Goal: Task Accomplishment & Management: Manage account settings

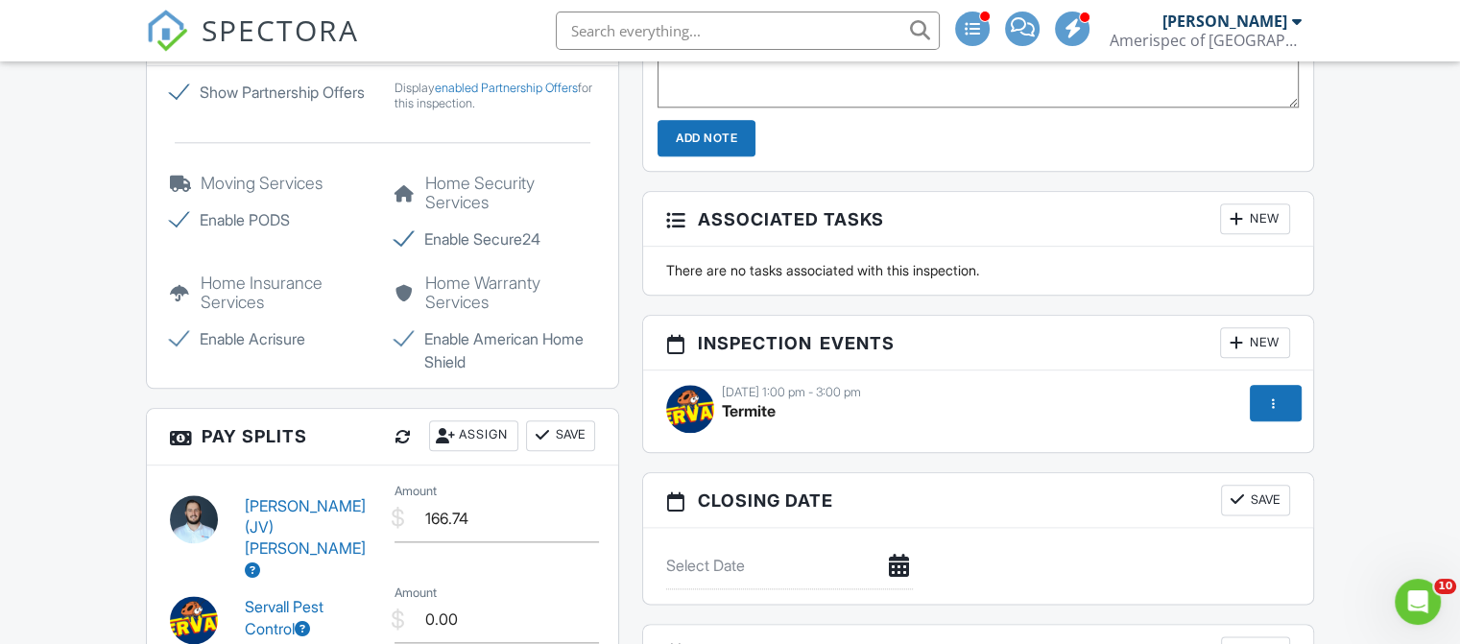
scroll to position [2153, 0]
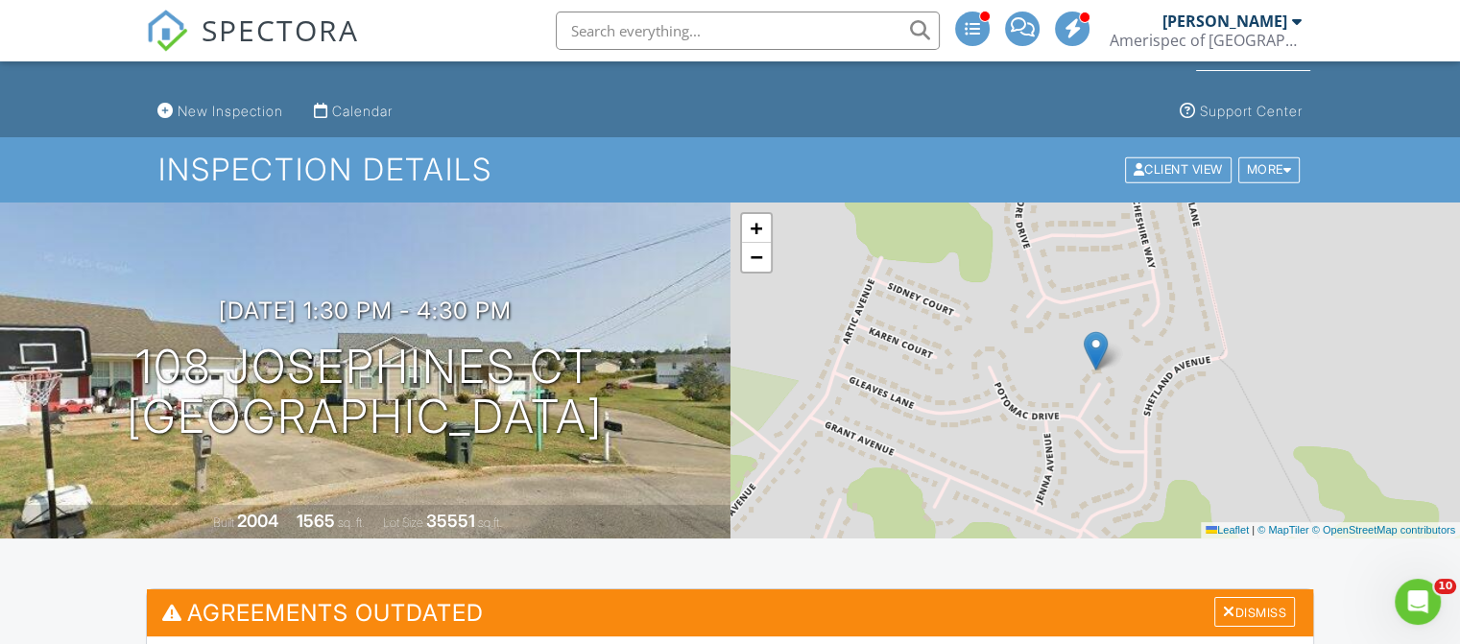
scroll to position [0, 0]
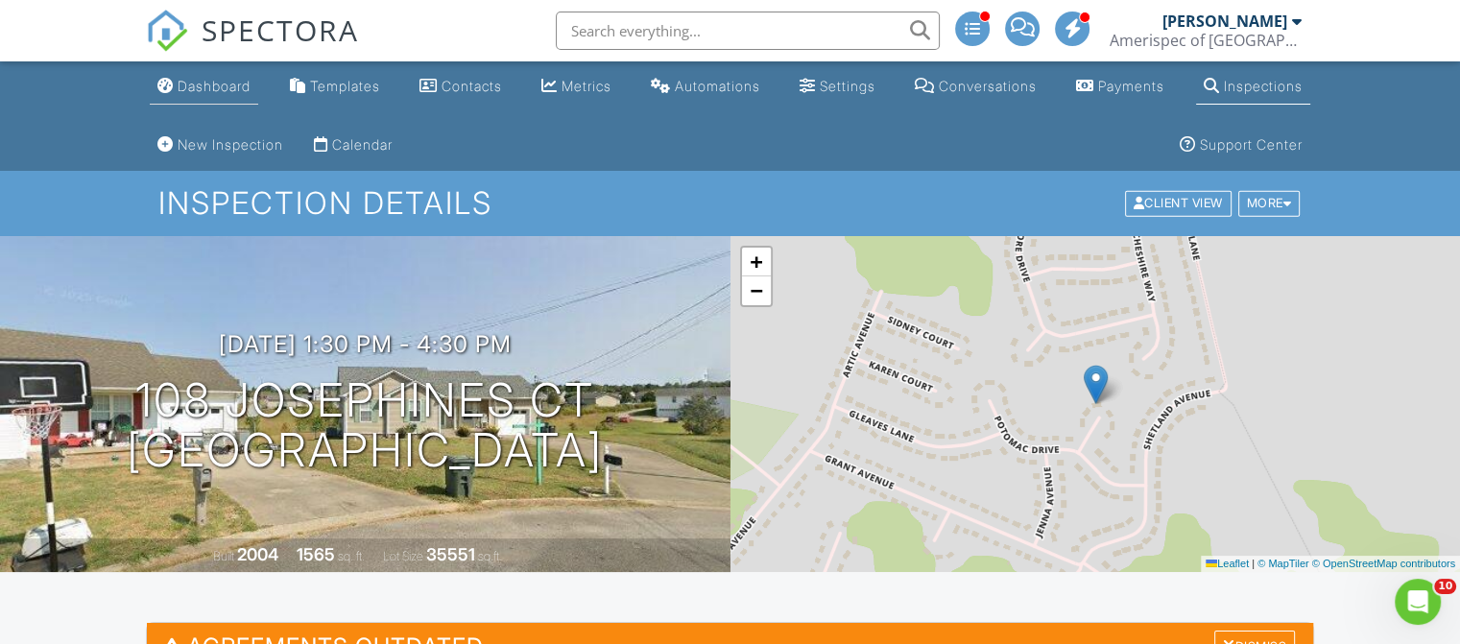
click at [155, 74] on link "Dashboard" at bounding box center [204, 87] width 108 height 36
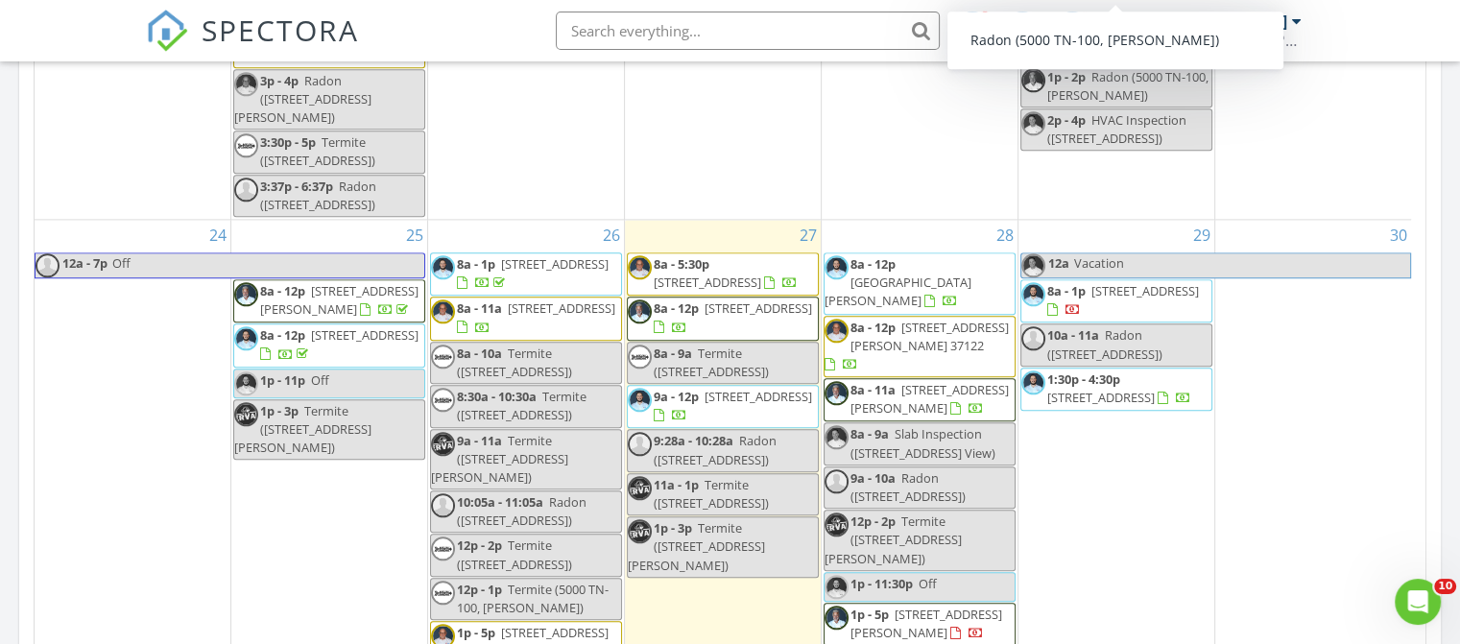
scroll to position [2657, 0]
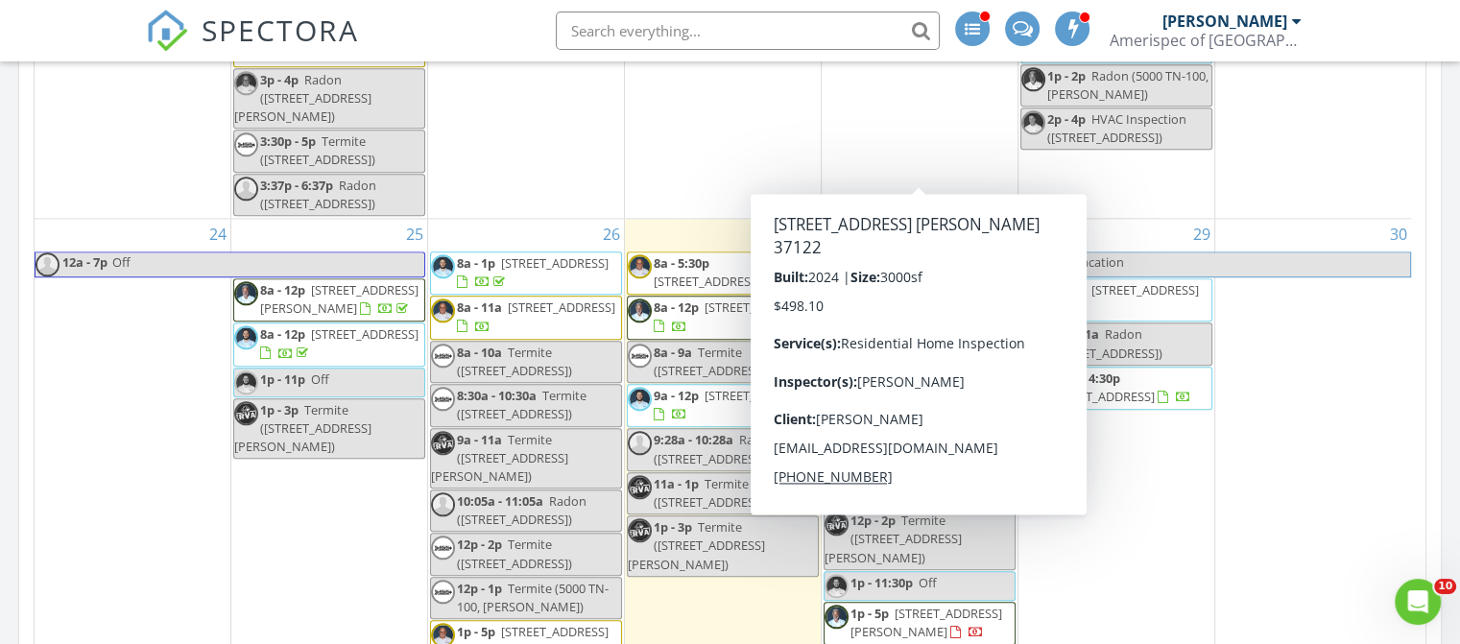
click at [1225, 322] on div "30" at bounding box center [1313, 479] width 196 height 521
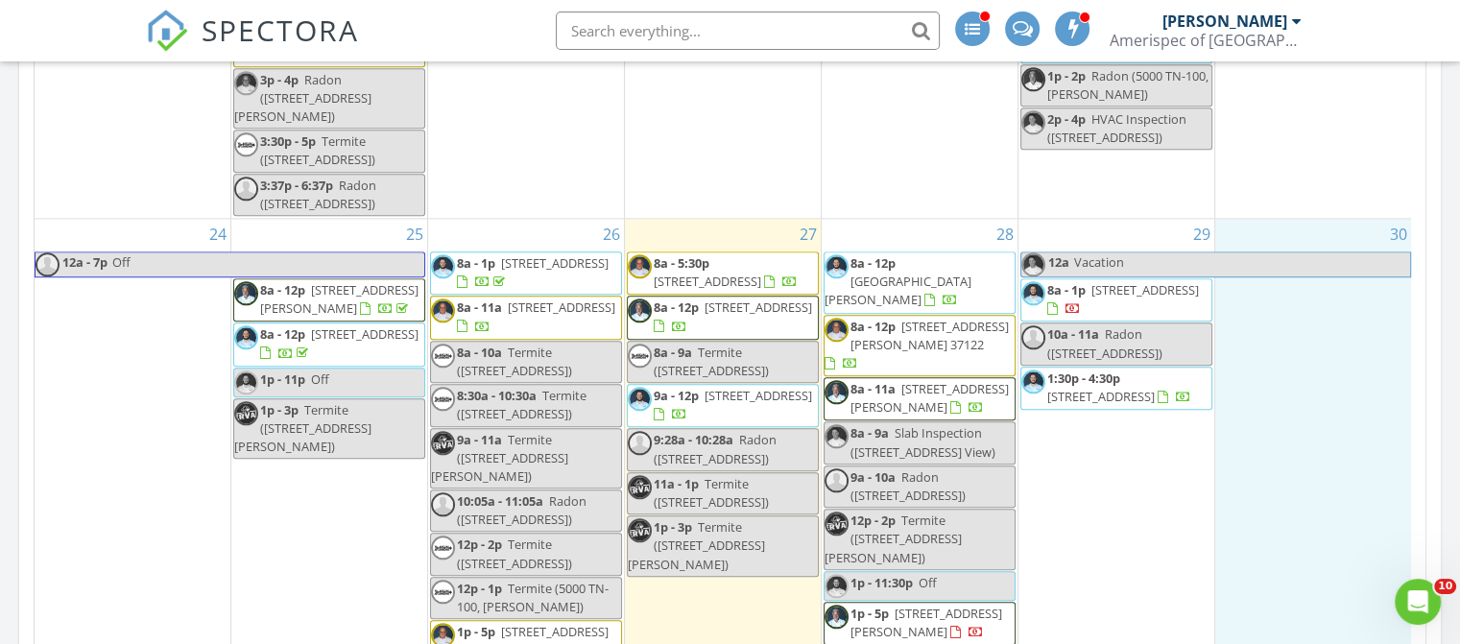
click at [941, 273] on span "[GEOGRAPHIC_DATA][PERSON_NAME]" at bounding box center [897, 291] width 147 height 36
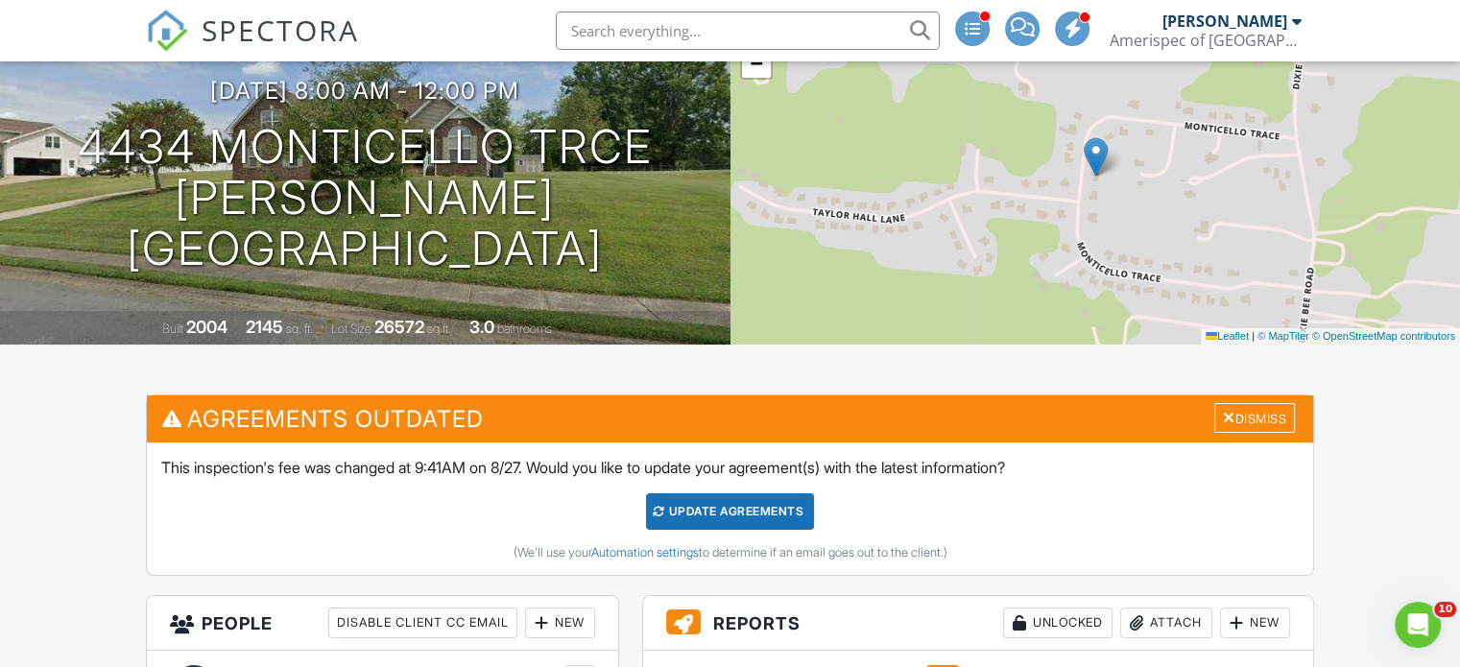
scroll to position [226, 0]
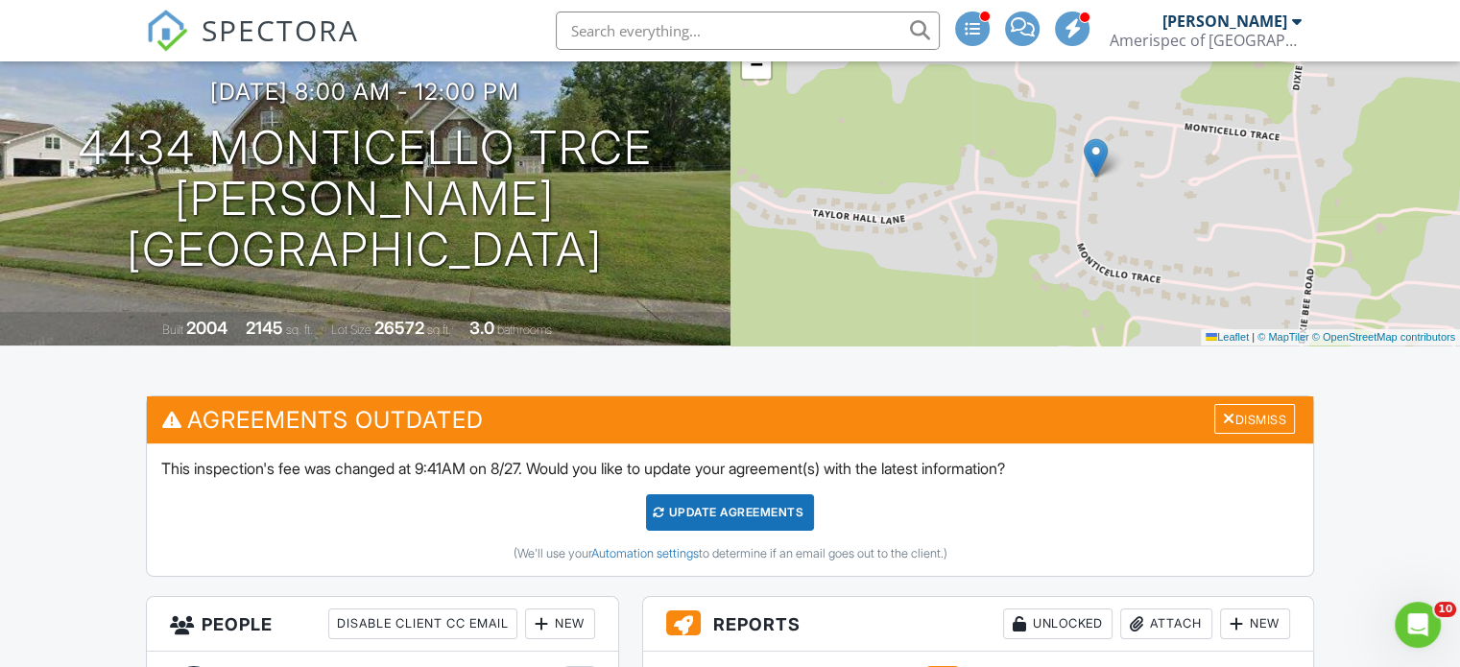
click at [616, 34] on input "text" at bounding box center [748, 31] width 384 height 38
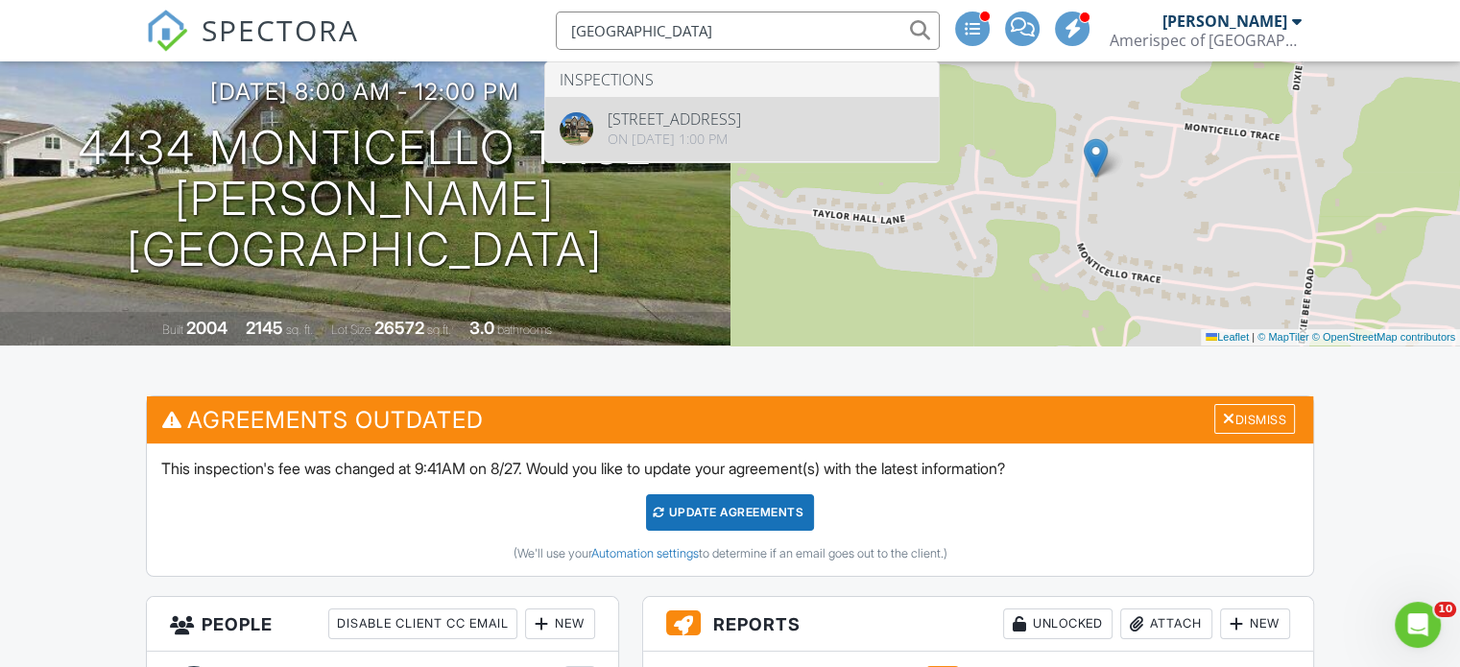
type input "deer valley"
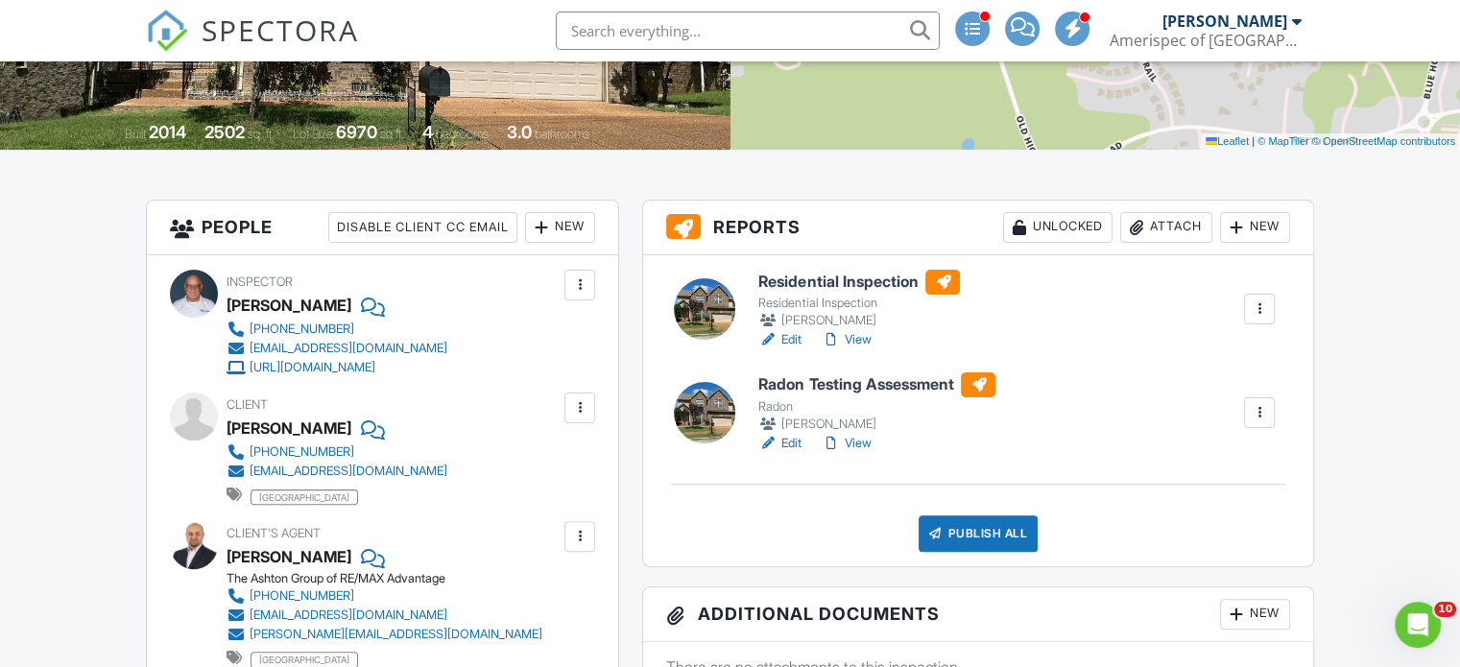
scroll to position [421, 0]
click at [871, 279] on h6 "Residential Inspection" at bounding box center [859, 283] width 202 height 25
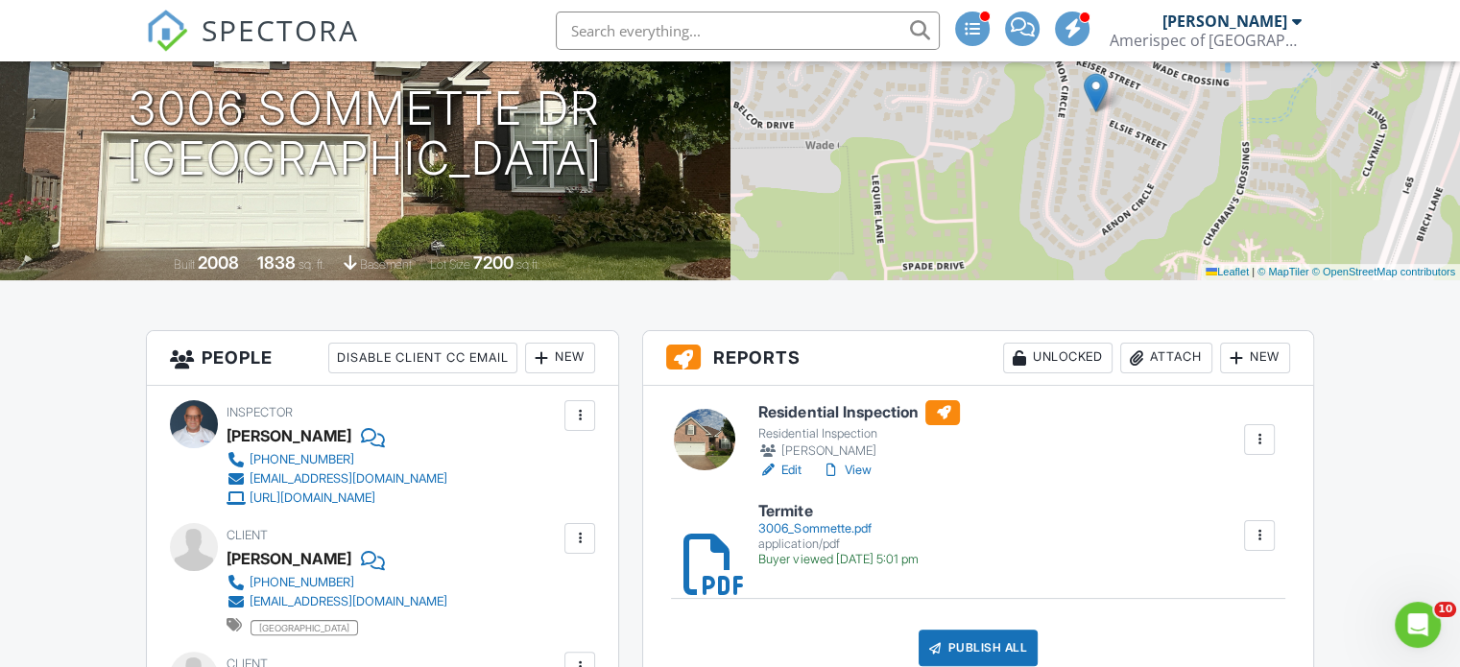
scroll to position [292, 0]
click at [804, 421] on h6 "Residential Inspection" at bounding box center [859, 412] width 202 height 25
